Goal: Navigation & Orientation: Find specific page/section

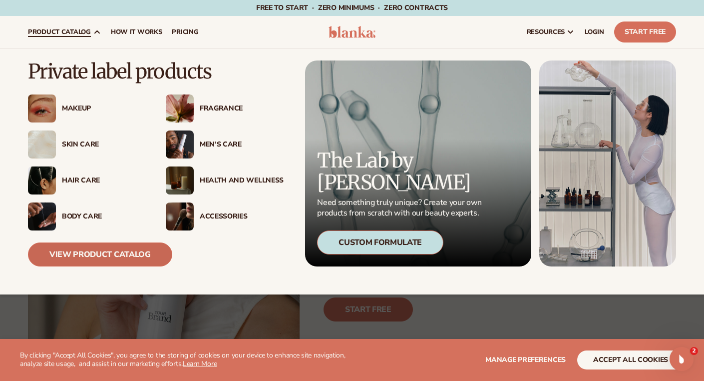
click at [108, 260] on link "View Product Catalog" at bounding box center [100, 254] width 144 height 24
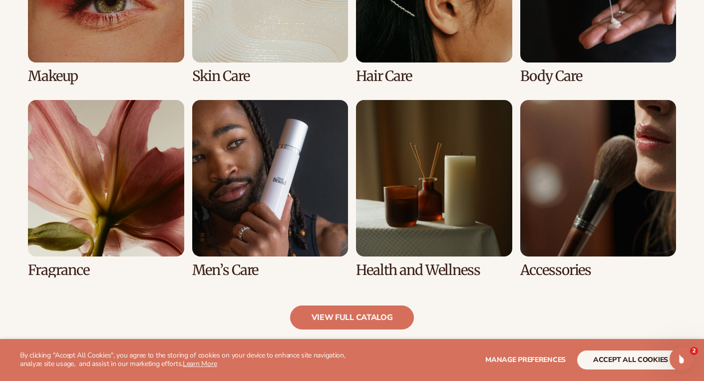
scroll to position [839, 0]
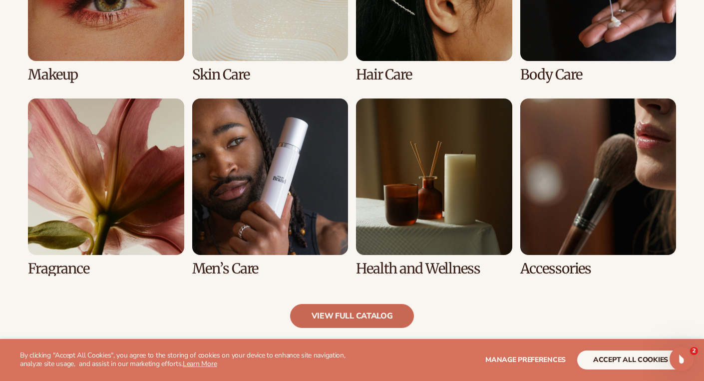
click at [395, 313] on link "view full catalog" at bounding box center [352, 316] width 124 height 24
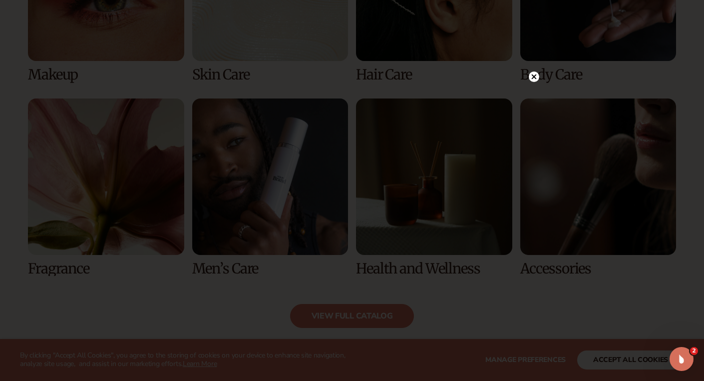
click at [534, 79] on circle at bounding box center [534, 76] width 10 height 10
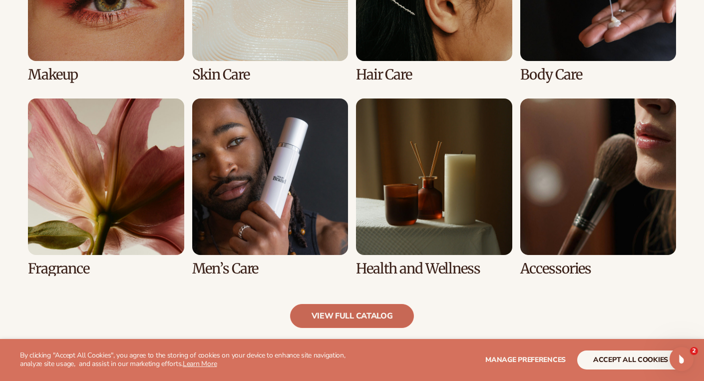
click at [340, 317] on link "view full catalog" at bounding box center [352, 316] width 124 height 24
